Goal: Task Accomplishment & Management: Manage account settings

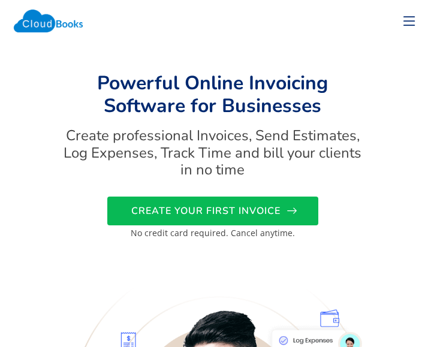
click at [240, 211] on span "CREATE YOUR FIRST INVOICE" at bounding box center [205, 211] width 149 height 0
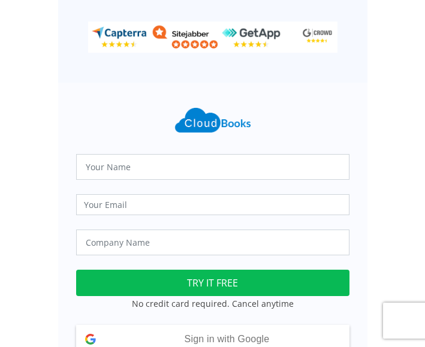
scroll to position [247, 0]
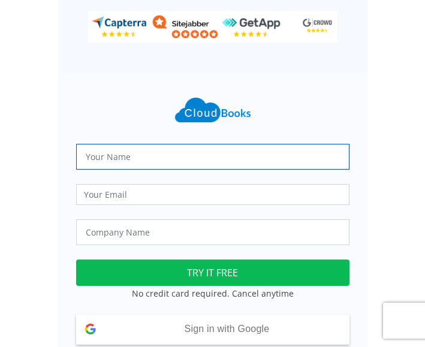
click at [114, 164] on input "text" at bounding box center [212, 157] width 273 height 26
type input "Abhishek Singh"
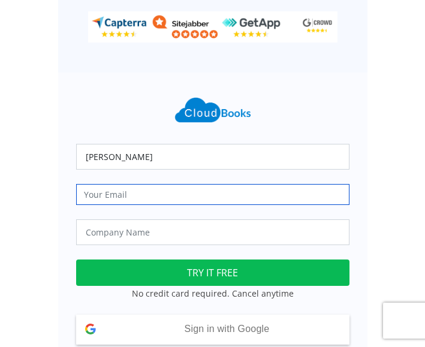
click at [128, 194] on input "email" at bounding box center [212, 194] width 273 height 21
type input "trueharvestfarm@gmail.com"
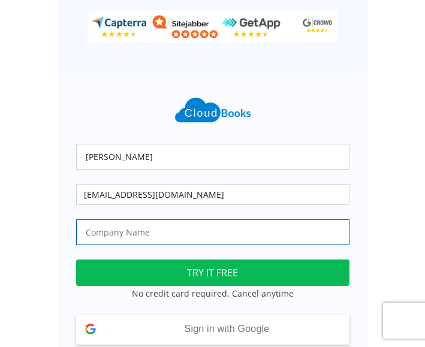
click at [126, 237] on input "text" at bounding box center [212, 232] width 273 height 26
type input "True Harvest Farms"
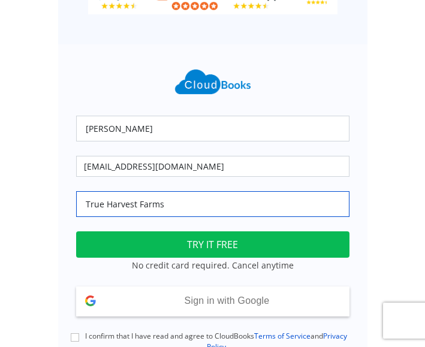
scroll to position [283, 0]
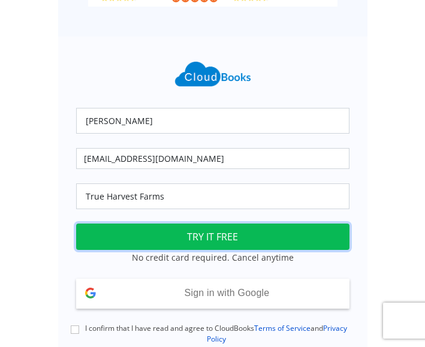
click at [283, 226] on button "TRY IT FREE" at bounding box center [212, 236] width 273 height 26
click at [203, 241] on button "TRY IT FREE" at bounding box center [212, 236] width 273 height 26
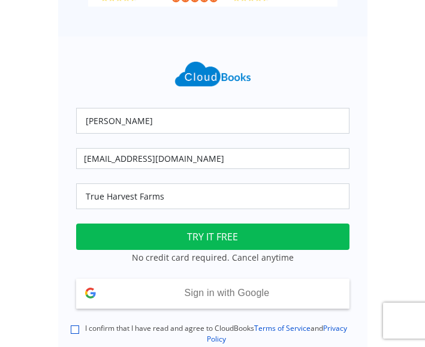
scroll to position [373, 0]
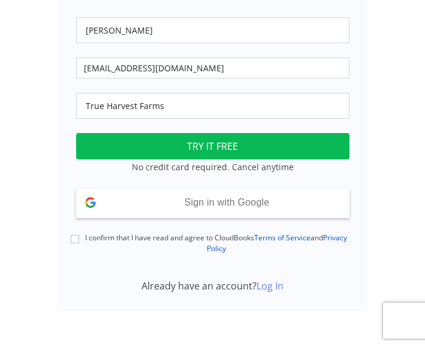
click at [282, 286] on link "Log In" at bounding box center [269, 285] width 27 height 13
click at [77, 244] on div "I confirm that I have read and agree to CloudBooks Terms of Service and Privacy…" at bounding box center [213, 243] width 288 height 22
click at [77, 235] on input "I confirm that I have read and agree to CloudBooks Terms of Service and Privacy…" at bounding box center [75, 239] width 8 height 8
checkbox input "true"
click at [277, 289] on link "Log In" at bounding box center [269, 285] width 27 height 13
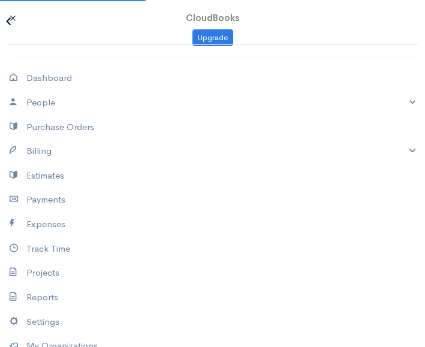
select select "365"
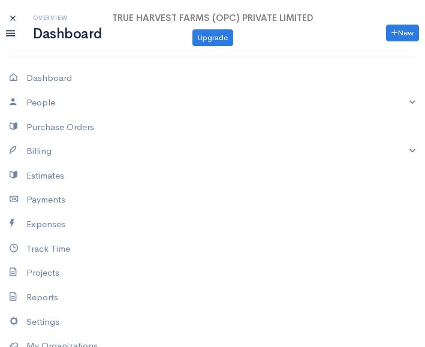
click at [14, 16] on div "Overview Dashboard New Invoice Client Quote Project" at bounding box center [212, 27] width 425 height 27
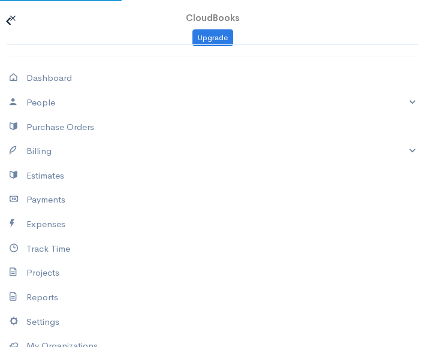
select select "365"
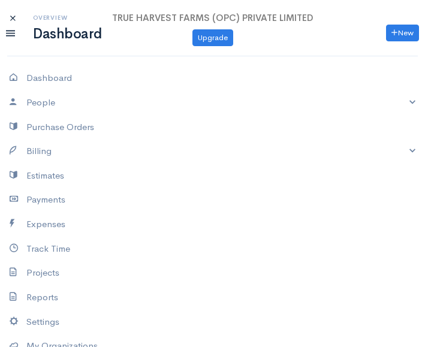
click at [8, 32] on icon at bounding box center [10, 33] width 9 height 14
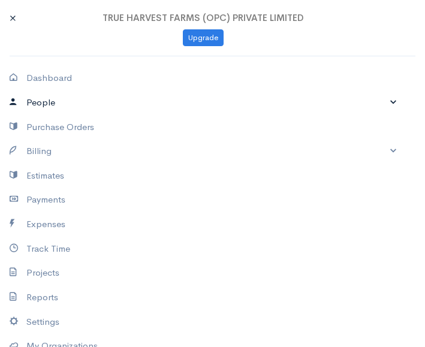
click at [44, 101] on link "People" at bounding box center [203, 102] width 406 height 25
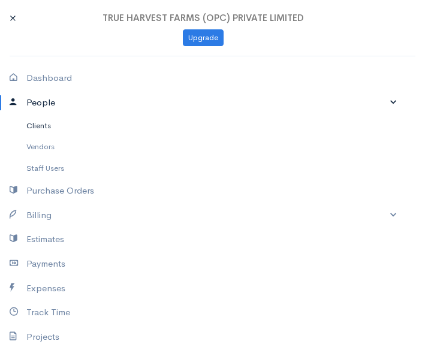
click at [44, 127] on link "Clients" at bounding box center [203, 126] width 406 height 22
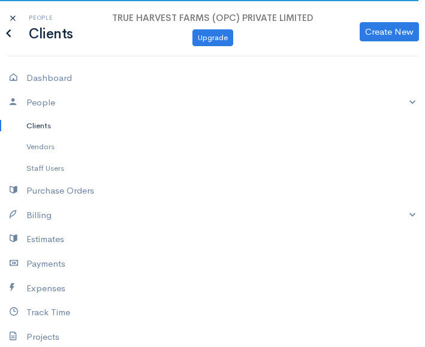
click at [13, 15] on div "People Clients Create New Client Import Clients" at bounding box center [212, 27] width 425 height 27
select select "365"
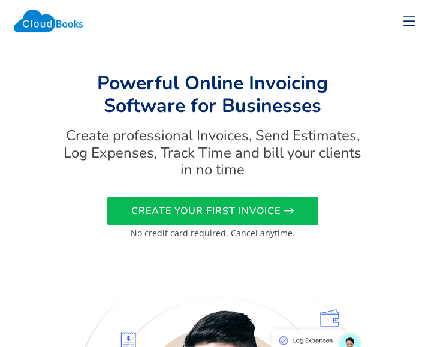
click at [410, 24] on icon at bounding box center [409, 21] width 17 height 17
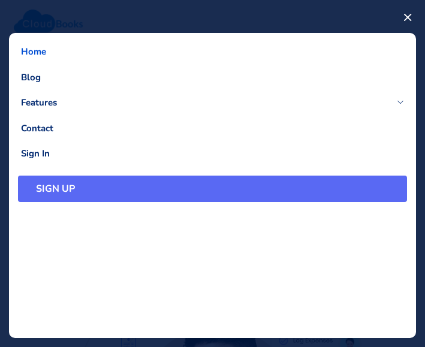
click at [53, 185] on link "SIGN UP" at bounding box center [212, 189] width 389 height 26
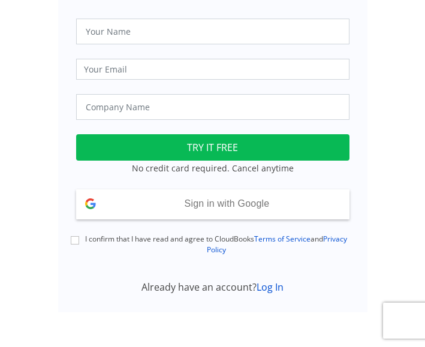
scroll to position [373, 0]
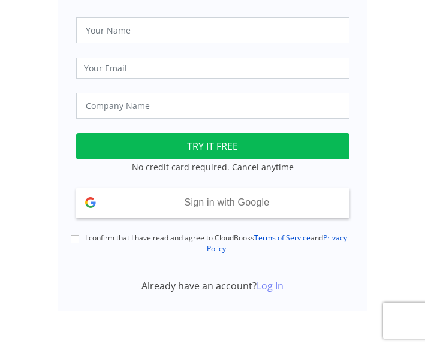
click at [271, 288] on link "Log In" at bounding box center [269, 285] width 27 height 13
click at [74, 237] on input "I confirm that I have read and agree to CloudBooks Terms of Service and Privacy…" at bounding box center [75, 239] width 8 height 8
checkbox input "true"
click at [265, 285] on link "Log In" at bounding box center [269, 285] width 27 height 13
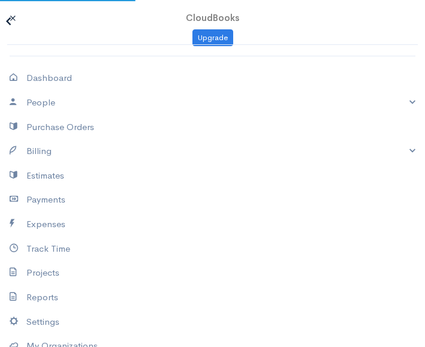
select select "365"
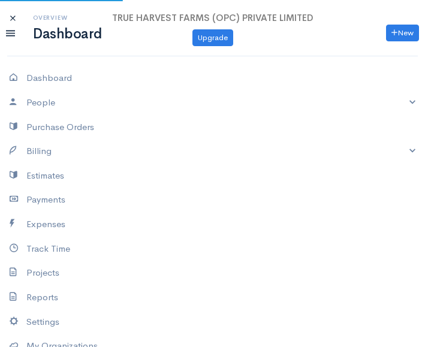
select select "365"
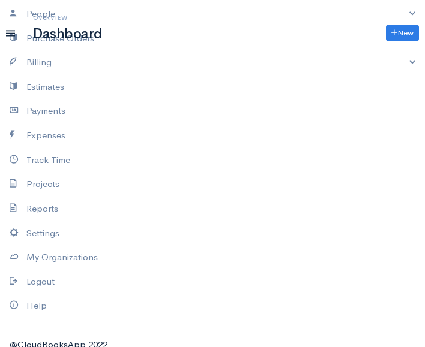
scroll to position [101, 0]
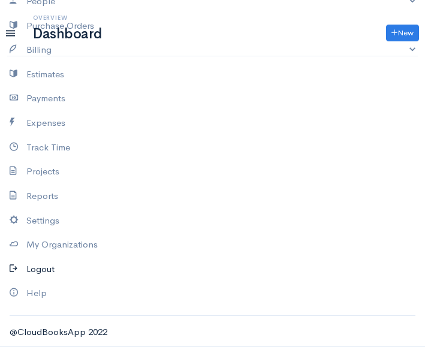
click at [30, 267] on link "Logout" at bounding box center [212, 269] width 425 height 25
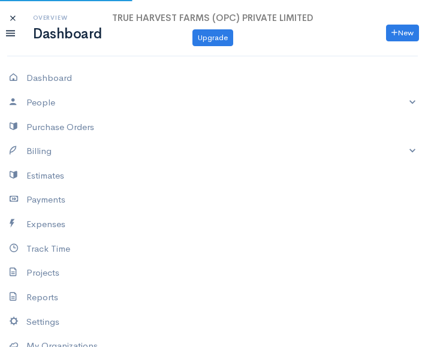
select select "365"
click at [13, 35] on icon at bounding box center [10, 33] width 9 height 14
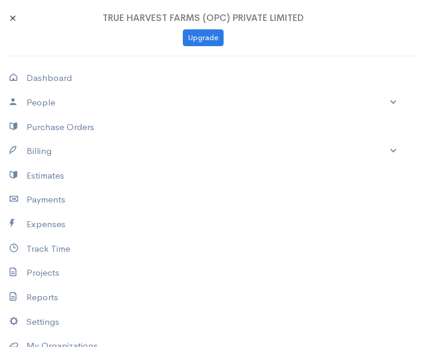
click at [13, 35] on li "Upgrade" at bounding box center [203, 37] width 406 height 17
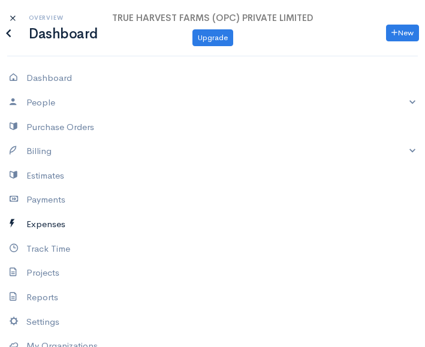
click at [56, 225] on link "Expenses" at bounding box center [212, 224] width 425 height 25
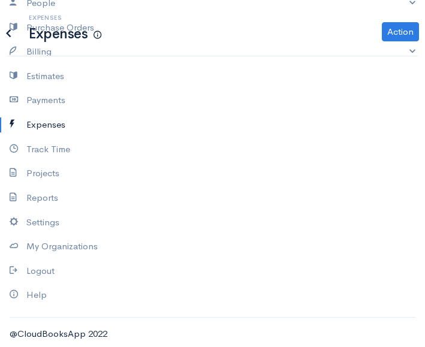
scroll to position [101, 0]
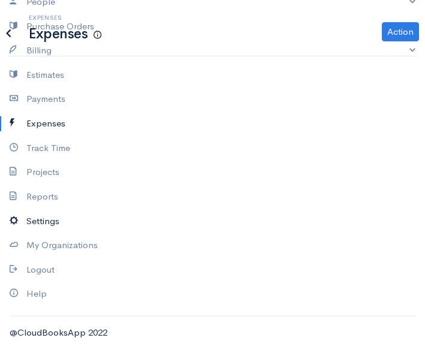
click at [35, 223] on link "Settings" at bounding box center [212, 221] width 425 height 25
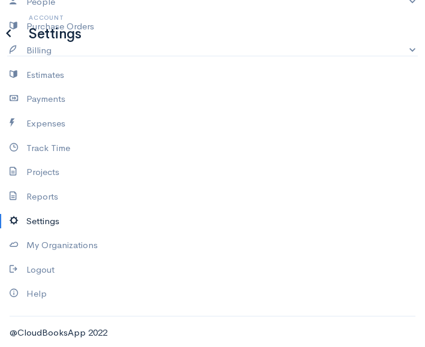
click at [35, 223] on link "Settings" at bounding box center [212, 221] width 425 height 25
type input "[EMAIL_ADDRESS][DOMAIN_NAME]"
type input "TRUE HARVEST FARMS (OPC) PRIVATE LIMITED"
type input "[EMAIL_ADDRESS][DOMAIN_NAME]"
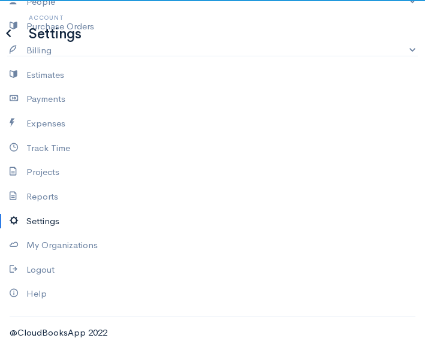
type input "Tax Id"
select select
type input "Hardoi"
select select
type input "INVOICE"
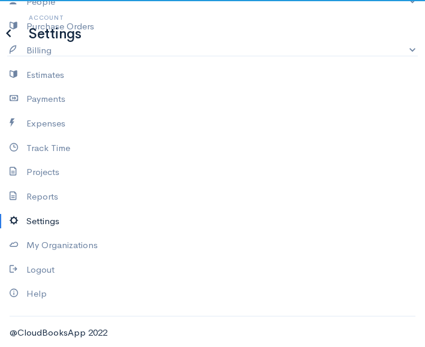
type input "1"
select select "3"
select select "[GEOGRAPHIC_DATA]"
select select "INR"
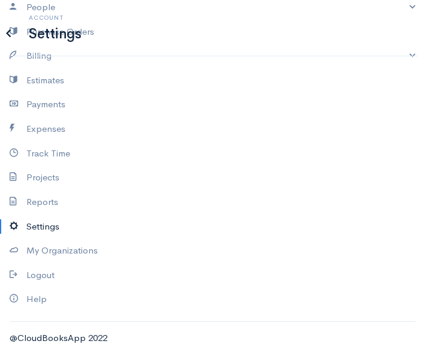
scroll to position [101, 0]
